Goal: Find specific page/section: Find specific page/section

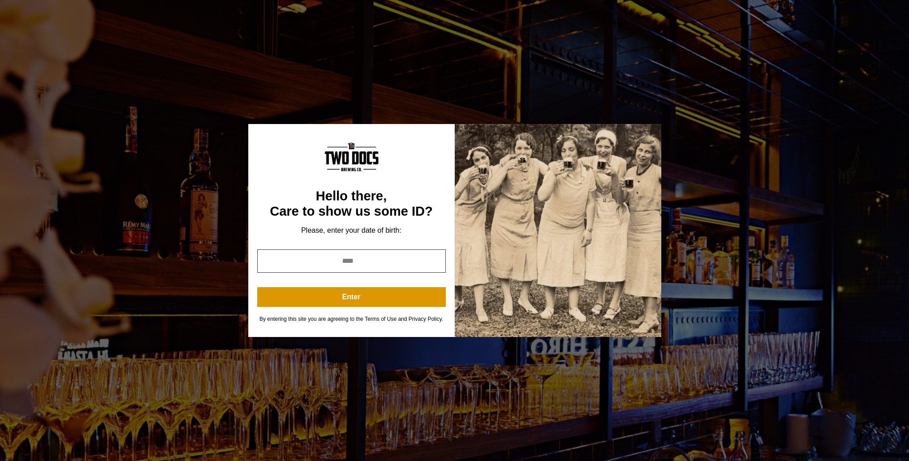
click at [394, 260] on input "year" at bounding box center [351, 260] width 189 height 23
drag, startPoint x: 396, startPoint y: 262, endPoint x: 281, endPoint y: 256, distance: 115.1
click at [281, 256] on input "year" at bounding box center [351, 260] width 189 height 23
drag, startPoint x: 325, startPoint y: 257, endPoint x: 409, endPoint y: 263, distance: 84.2
click at [409, 263] on input "year" at bounding box center [351, 260] width 189 height 23
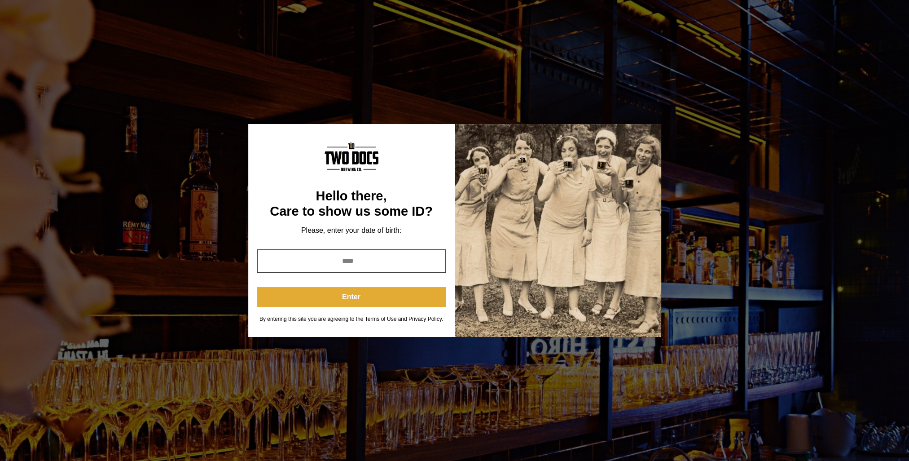
type input "****"
click at [404, 295] on button "Enter" at bounding box center [351, 297] width 189 height 20
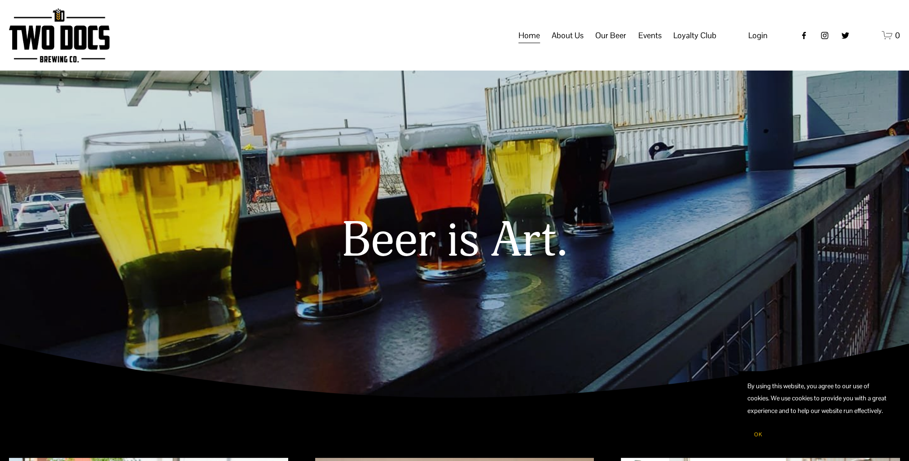
click at [645, 43] on span "Events" at bounding box center [650, 35] width 23 height 15
click at [647, 43] on span "Events" at bounding box center [650, 35] width 23 height 15
click at [0, 0] on span "Calendar" at bounding box center [0, 0] width 0 height 0
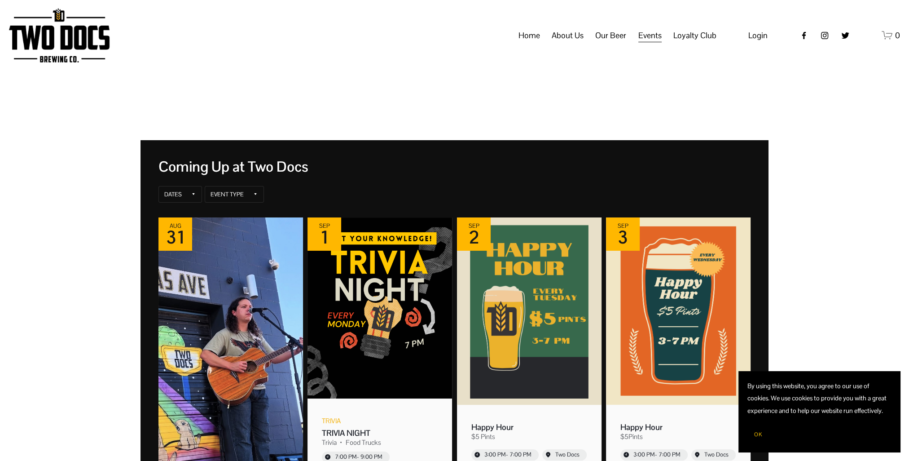
click at [528, 41] on link "Home" at bounding box center [530, 35] width 22 height 17
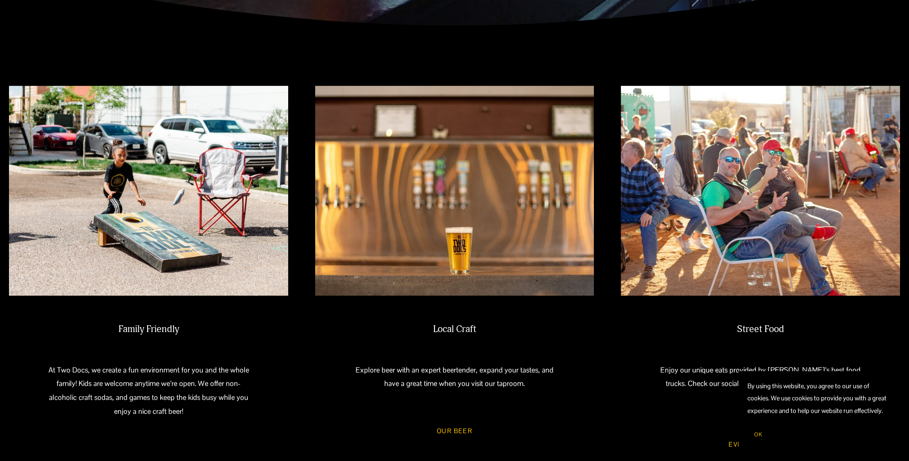
scroll to position [404, 0]
